Goal: Information Seeking & Learning: Learn about a topic

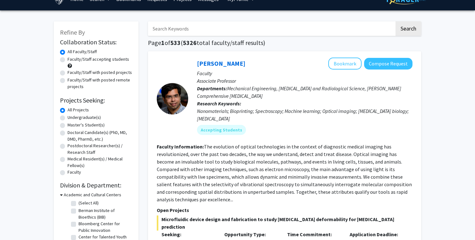
scroll to position [13, 0]
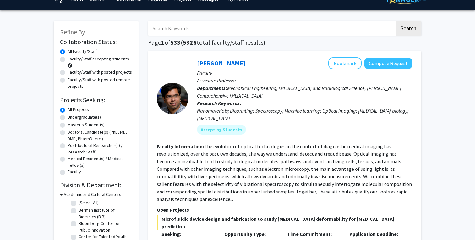
click at [188, 33] on input "Search Keywords" at bounding box center [271, 28] width 247 height 14
type input "clinical"
click at [396, 21] on button "Search" at bounding box center [409, 28] width 26 height 14
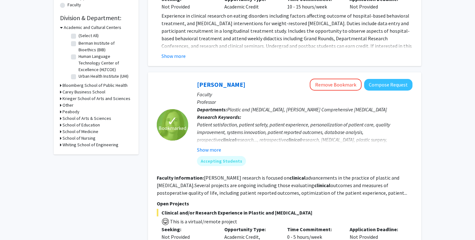
scroll to position [180, 0]
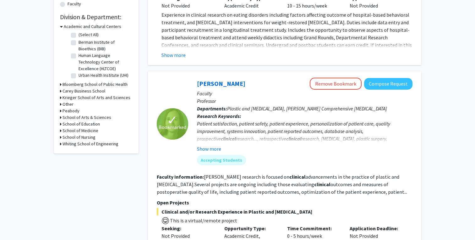
click at [73, 132] on h3 "School of Medicine" at bounding box center [81, 130] width 36 height 7
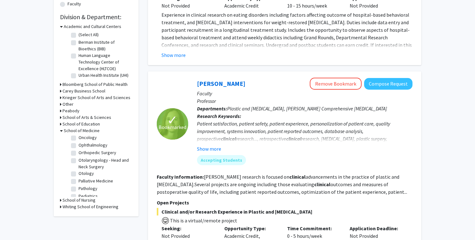
scroll to position [499, 0]
click at [79, 192] on label "Pediatrics" at bounding box center [88, 195] width 19 height 7
click at [79, 192] on input "Pediatrics" at bounding box center [81, 194] width 4 height 4
checkbox input "true"
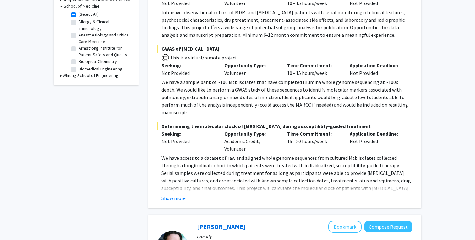
scroll to position [230, 0]
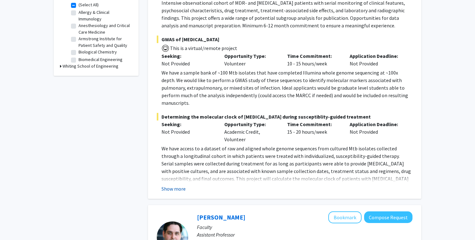
click at [176, 185] on button "Show more" at bounding box center [174, 189] width 24 height 8
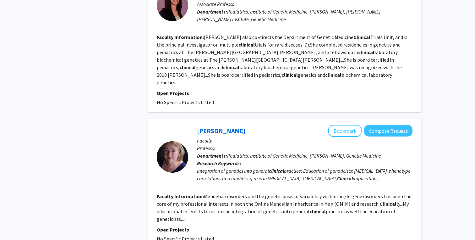
scroll to position [1418, 0]
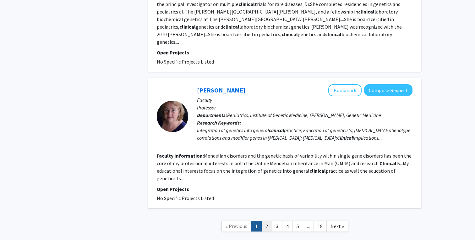
click at [267, 221] on link "2" at bounding box center [267, 226] width 11 height 11
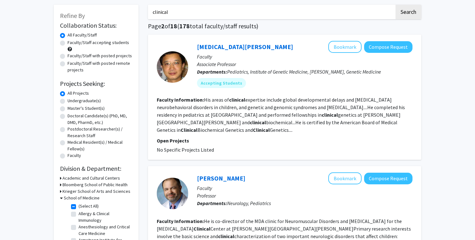
scroll to position [23, 0]
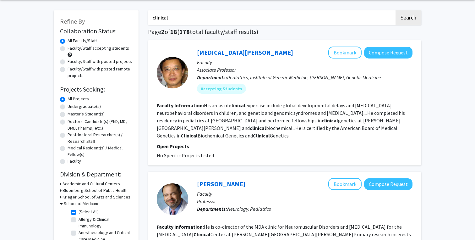
click at [72, 107] on label "Undergraduate(s)" at bounding box center [84, 106] width 33 height 7
click at [72, 107] on input "Undergraduate(s)" at bounding box center [70, 105] width 4 height 4
radio input "true"
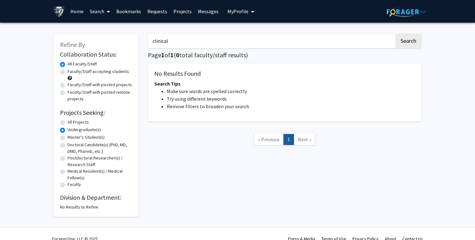
drag, startPoint x: 195, startPoint y: 44, endPoint x: 126, endPoint y: 40, distance: 69.6
click at [126, 40] on div "Refine By Collaboration Status: Collaboration Status All Faculty/Staff Collabor…" at bounding box center [237, 121] width 377 height 189
click at [396, 34] on button "Search" at bounding box center [409, 41] width 26 height 14
radio input "true"
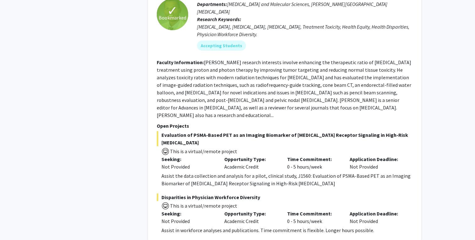
scroll to position [437, 0]
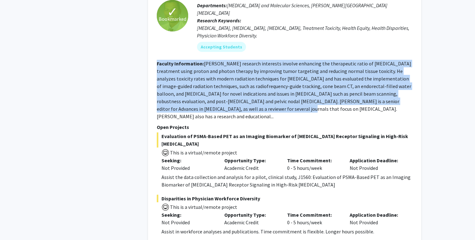
drag, startPoint x: 155, startPoint y: 48, endPoint x: 218, endPoint y: 96, distance: 79.1
click at [218, 96] on div "✓ Bookmarked Curtiland Deville Remove Bookmark Compose Request Faculty Associat…" at bounding box center [285, 104] width 274 height 273
click at [218, 96] on fg-read-more "[PERSON_NAME] research interests involve enhancing the therapeutic ratio of [ME…" at bounding box center [284, 89] width 255 height 59
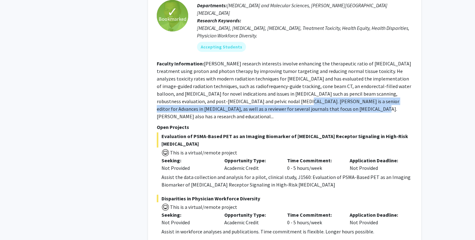
drag, startPoint x: 247, startPoint y: 86, endPoint x: 288, endPoint y: 92, distance: 41.0
click at [288, 92] on fg-read-more "[PERSON_NAME] research interests involve enhancing the therapeutic ratio of [ME…" at bounding box center [284, 89] width 255 height 59
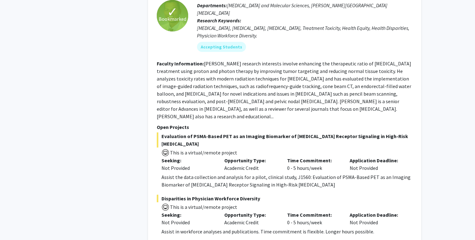
click at [288, 92] on fg-read-more "[PERSON_NAME] research interests involve enhancing the therapeutic ratio of [ME…" at bounding box center [284, 89] width 255 height 59
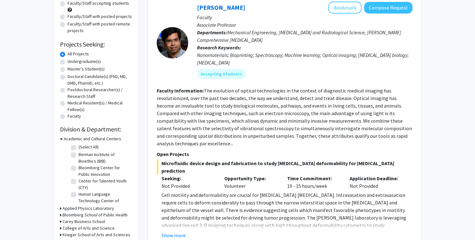
scroll to position [0, 0]
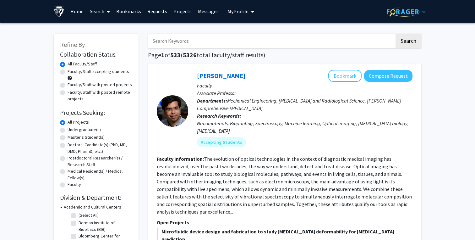
click at [198, 41] on input "Search Keywords" at bounding box center [271, 41] width 247 height 14
type input "girra bhabha"
click at [396, 34] on button "Search" at bounding box center [409, 41] width 26 height 14
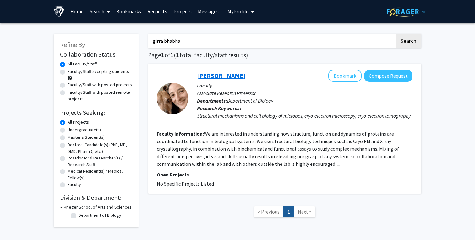
click at [227, 77] on link "Gira Bhabha" at bounding box center [221, 76] width 48 height 8
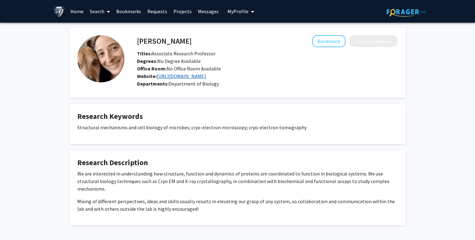
click at [192, 76] on link "https://be-labs.org/" at bounding box center [181, 76] width 49 height 6
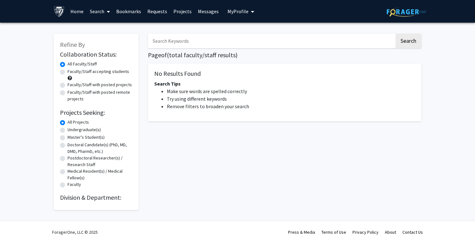
click at [171, 43] on input "Search Keywords" at bounding box center [271, 41] width 247 height 14
click at [396, 34] on button "Search" at bounding box center [409, 41] width 26 height 14
type input "xin"
click at [396, 34] on button "Search" at bounding box center [409, 41] width 26 height 14
click at [68, 132] on label "Undergraduate(s)" at bounding box center [84, 129] width 33 height 7
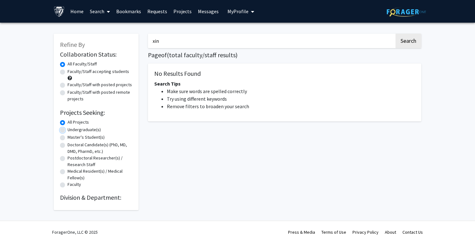
click at [68, 130] on input "Undergraduate(s)" at bounding box center [70, 128] width 4 height 4
radio input "true"
click at [68, 121] on label "All Projects" at bounding box center [78, 122] width 21 height 7
click at [68, 121] on input "All Projects" at bounding box center [70, 121] width 4 height 4
radio input "true"
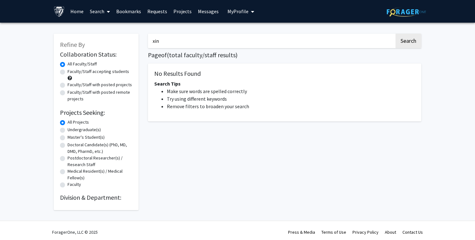
click at [68, 73] on label "Faculty/Staff accepting students" at bounding box center [99, 71] width 62 height 7
click at [68, 72] on input "Faculty/Staff accepting students" at bounding box center [70, 70] width 4 height 4
radio input "true"
click at [68, 62] on label "All Faculty/Staff" at bounding box center [82, 64] width 29 height 7
click at [68, 62] on input "All Faculty/Staff" at bounding box center [70, 63] width 4 height 4
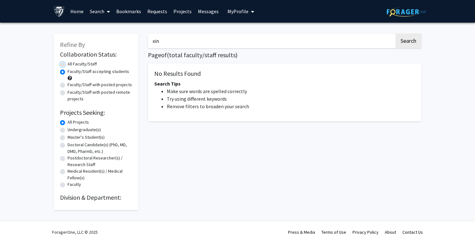
radio input "true"
click at [68, 66] on label "All Faculty/Staff" at bounding box center [82, 64] width 29 height 7
click at [68, 65] on input "All Faculty/Staff" at bounding box center [70, 63] width 4 height 4
drag, startPoint x: 330, startPoint y: 35, endPoint x: 114, endPoint y: 47, distance: 215.7
click at [114, 47] on div "Refine By Collaboration Status: Collaboration Status All Faculty/Staff Collabor…" at bounding box center [237, 118] width 377 height 183
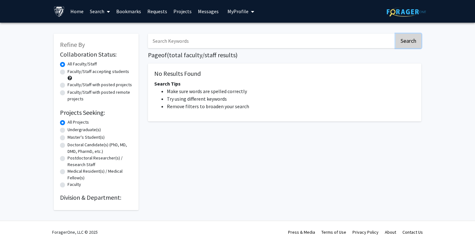
click at [411, 41] on button "Search" at bounding box center [409, 41] width 26 height 14
click at [76, 14] on link "Home" at bounding box center [76, 11] width 19 height 22
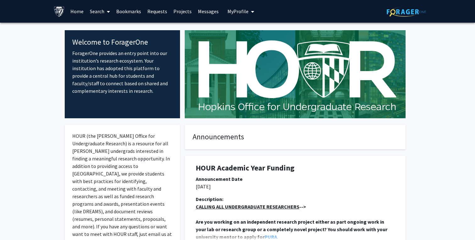
click at [102, 10] on link "Search" at bounding box center [100, 11] width 26 height 22
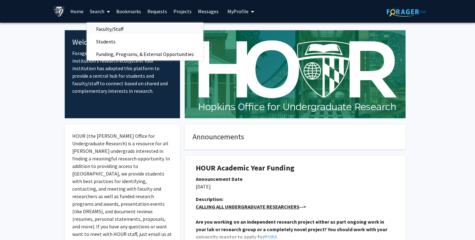
click at [109, 30] on span "Faculty/Staff" at bounding box center [110, 29] width 46 height 13
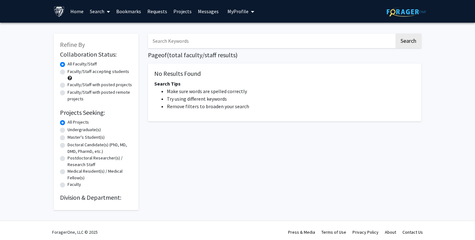
click at [194, 41] on input "Search Keywords" at bounding box center [271, 41] width 247 height 14
click at [144, 52] on div "Search Page of ( total faculty/staff results) No Results Found Search Tips Make…" at bounding box center [284, 118] width 283 height 183
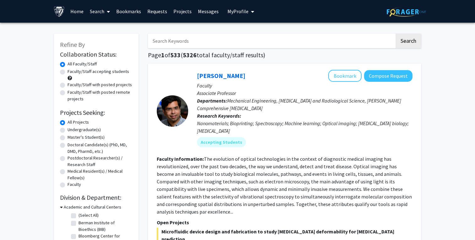
click at [189, 42] on input "Search Keywords" at bounding box center [271, 41] width 247 height 14
click at [396, 34] on button "Search" at bounding box center [409, 41] width 26 height 14
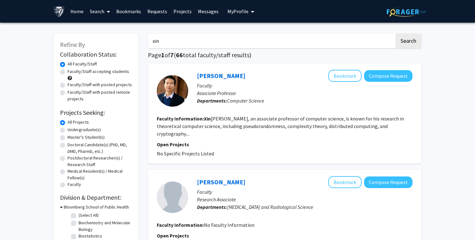
click at [214, 43] on input "xin" at bounding box center [271, 41] width 247 height 14
click at [396, 34] on button "Search" at bounding box center [409, 41] width 26 height 14
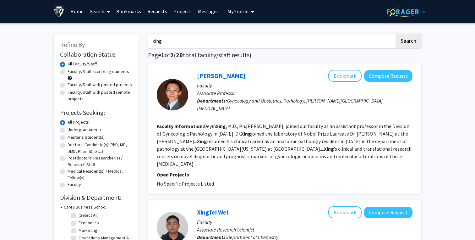
click at [208, 45] on input "xing" at bounding box center [271, 41] width 247 height 14
type input "xin"
click at [396, 34] on button "Search" at bounding box center [409, 41] width 26 height 14
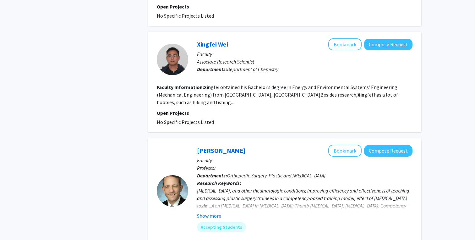
scroll to position [967, 0]
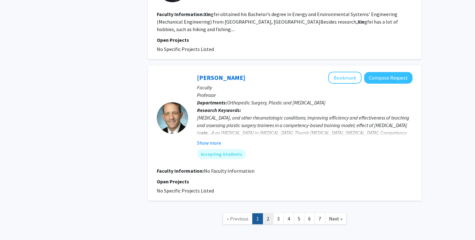
click at [271, 213] on link "2" at bounding box center [268, 218] width 11 height 11
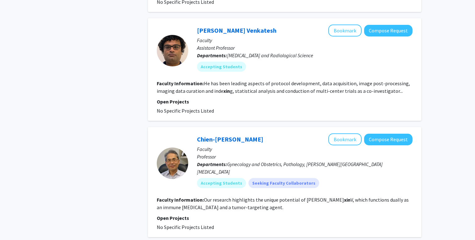
scroll to position [598, 0]
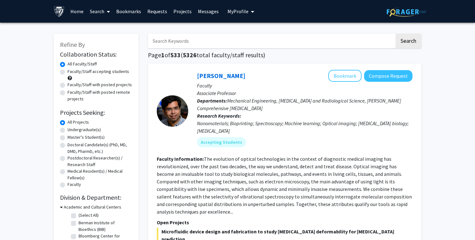
click at [198, 43] on input "Search Keywords" at bounding box center [271, 41] width 247 height 14
type input "clinical"
click at [396, 34] on button "Search" at bounding box center [409, 41] width 26 height 14
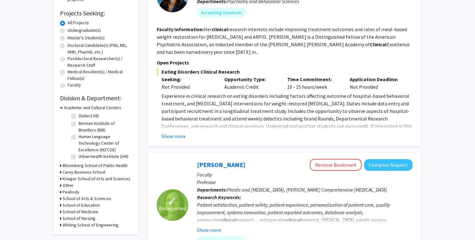
scroll to position [92, 0]
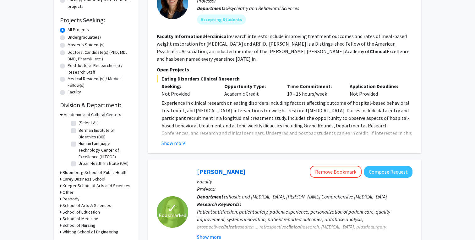
click at [68, 39] on label "Undergraduate(s)" at bounding box center [84, 37] width 33 height 7
click at [68, 38] on input "Undergraduate(s)" at bounding box center [70, 36] width 4 height 4
radio input "true"
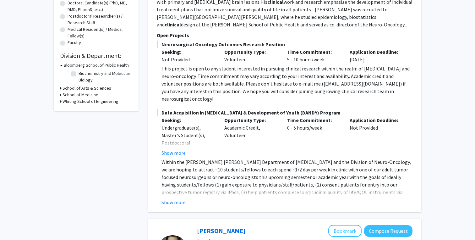
scroll to position [152, 0]
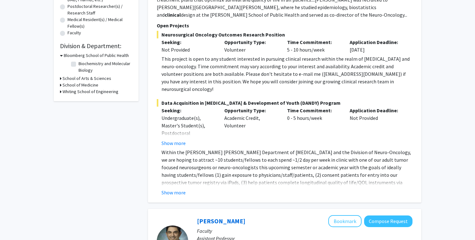
click at [180, 189] on div "✓ Bookmarked [PERSON_NAME] Remove Bookmark Compose Request Faculty Assistant Pr…" at bounding box center [285, 57] width 274 height 290
click at [180, 189] on button "Show more" at bounding box center [174, 193] width 24 height 8
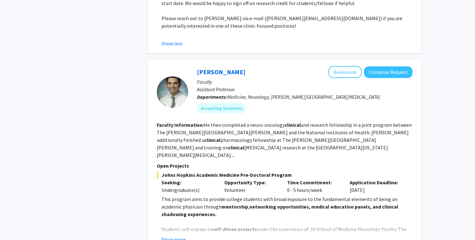
scroll to position [379, 0]
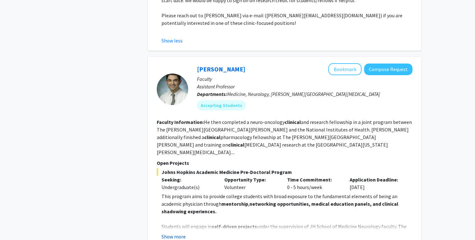
click at [182, 233] on button "Show more" at bounding box center [174, 237] width 24 height 8
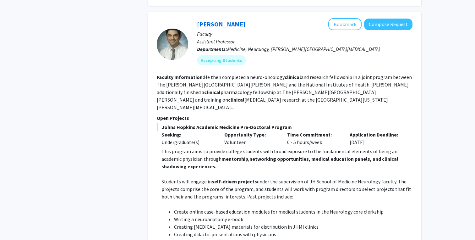
scroll to position [425, 0]
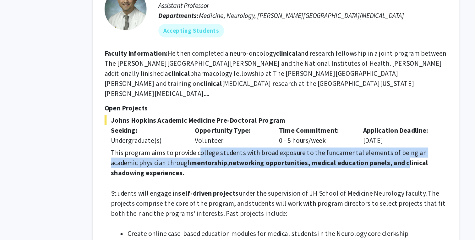
drag, startPoint x: 225, startPoint y: 129, endPoint x: 360, endPoint y: 135, distance: 134.7
click at [360, 147] on p "This program aims to provide college students with broad exposure to the fundam…" at bounding box center [287, 158] width 251 height 23
click at [357, 155] on strong "networking opportunities, medical education panels, and clinical shadowing expe…" at bounding box center [280, 162] width 237 height 14
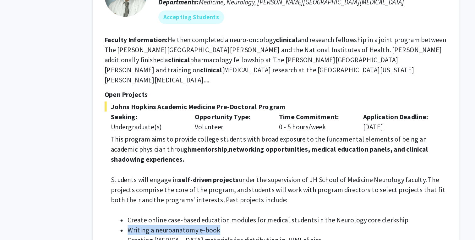
drag, startPoint x: 176, startPoint y: 194, endPoint x: 246, endPoint y: 194, distance: 70.1
click at [246, 214] on li "Writing a neuroanatomy e-book" at bounding box center [293, 218] width 239 height 8
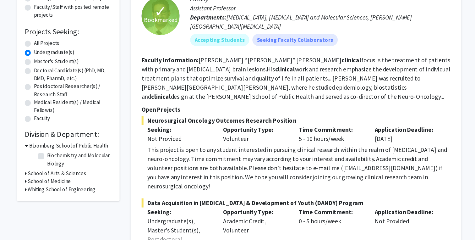
scroll to position [0, 0]
